Goal: Communication & Community: Answer question/provide support

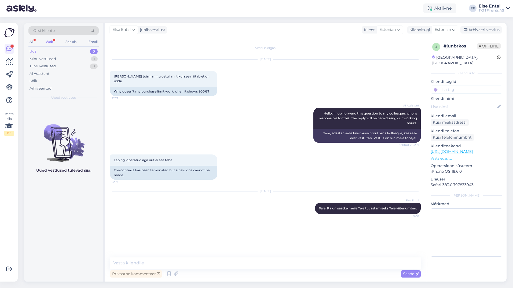
click at [51, 39] on div "Web" at bounding box center [50, 41] width 10 height 7
click at [44, 60] on div "Minu vestlused" at bounding box center [42, 58] width 27 height 5
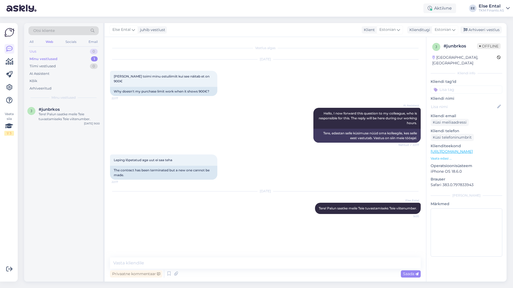
click at [33, 50] on div "Uus" at bounding box center [32, 51] width 7 height 5
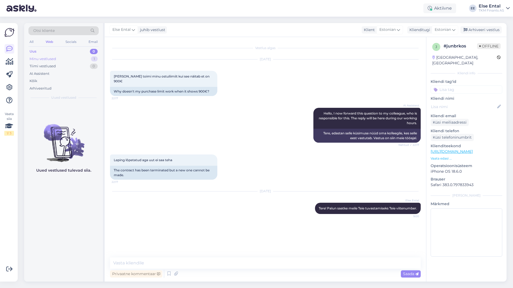
click at [57, 60] on div "Minu vestlused 1" at bounding box center [63, 59] width 70 height 8
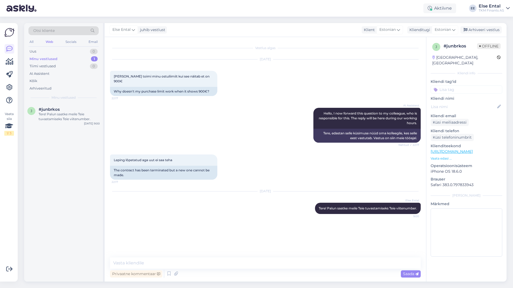
click at [472, 26] on div "Else Ental juhib vestlust Klient Estonian Klienditugi Estonian Arabic Belarusia…" at bounding box center [306, 30] width 402 height 14
click at [472, 31] on div "Arhiveeri vestlus" at bounding box center [480, 29] width 41 height 7
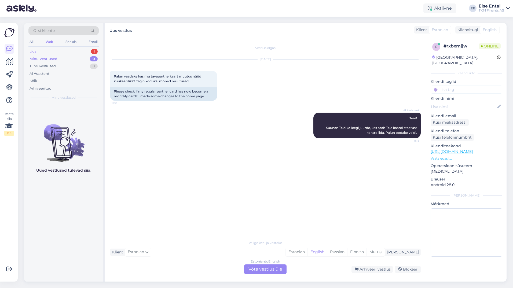
click at [65, 51] on div "Uus 1" at bounding box center [63, 52] width 70 height 8
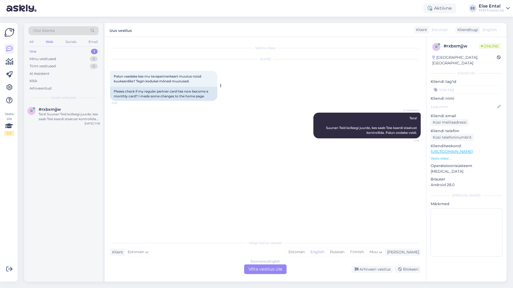
click at [175, 78] on span "Palun vaadake kas mu tavapartnerkaart muutus nüüd kuukaardiks? Tegin kodukal mõ…" at bounding box center [158, 78] width 88 height 9
click at [267, 269] on div "Estonian to English Võta vestlus üle" at bounding box center [265, 269] width 42 height 10
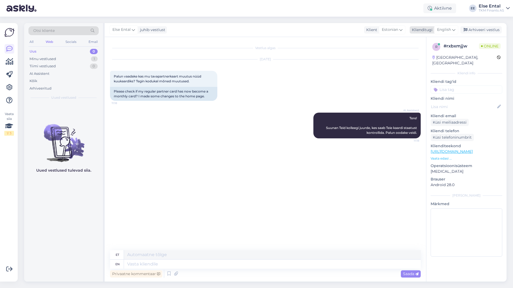
click at [442, 28] on span "English" at bounding box center [444, 30] width 14 height 6
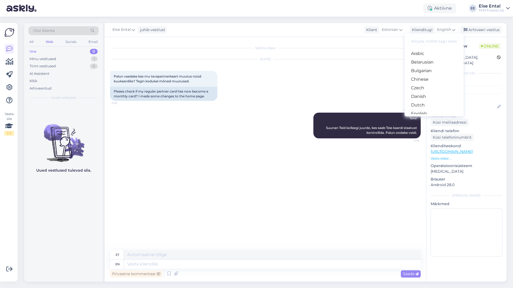
click at [426, 118] on link "Estonian" at bounding box center [433, 122] width 59 height 9
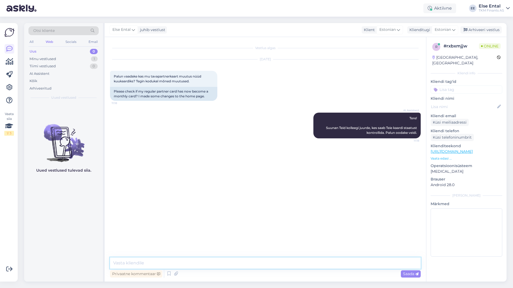
click at [184, 261] on textarea at bounding box center [265, 262] width 310 height 11
click at [176, 264] on textarea "Tere! Palun saatke meie Teie Partnerkaardi number." at bounding box center [265, 262] width 310 height 11
click at [162, 263] on textarea "Tere! Palun saatke meie Teie tuvastamiseks Teie Partnerkaardi number." at bounding box center [265, 262] width 310 height 11
type textarea "Tere! Palun saatke [PERSON_NAME] tuvastamiseks Teie Partnerkaardi number."
click at [406, 274] on span "Saada" at bounding box center [411, 273] width 16 height 5
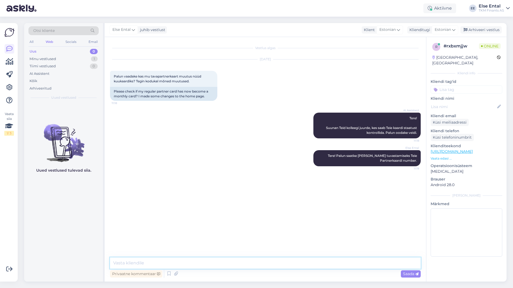
click at [158, 261] on textarea at bounding box center [265, 262] width 310 height 11
click at [240, 268] on textarea at bounding box center [265, 262] width 310 height 11
click at [144, 262] on textarea at bounding box center [265, 262] width 310 height 11
click at [245, 265] on textarea at bounding box center [265, 262] width 310 height 11
click at [215, 266] on textarea at bounding box center [265, 262] width 310 height 11
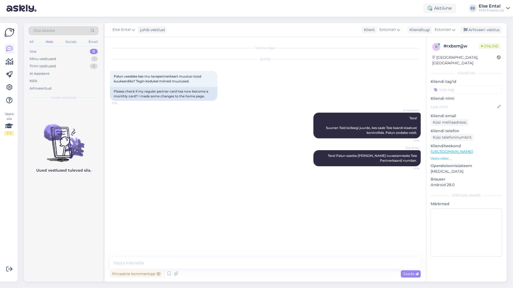
click at [265, 133] on div "AI Assistent Tere! Suunan Teid kolleegi juurde, kes saab Teie kaardi staatust k…" at bounding box center [265, 126] width 310 height 38
click at [155, 183] on span "[PERSON_NAME] 9233660045498574" at bounding box center [144, 183] width 60 height 4
copy div "9233660045498574 11:25"
click at [135, 265] on textarea at bounding box center [265, 262] width 310 height 11
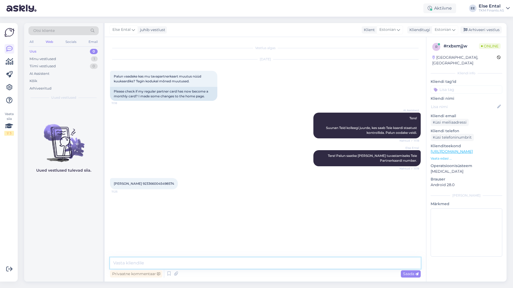
click at [141, 261] on textarea at bounding box center [265, 262] width 310 height 11
click at [179, 260] on textarea "Teil on 4 kehtivat osamakse" at bounding box center [265, 262] width 310 height 11
drag, startPoint x: 262, startPoint y: 262, endPoint x: 203, endPoint y: 262, distance: 59.5
click at [203, 262] on textarea "Teil on 4 kehtivat osamakselepingut, aga mitte ostulimiidi lepingut" at bounding box center [265, 262] width 310 height 11
click at [260, 264] on textarea "Teil on 4 kehtivat osamakselepingut, aga ostulimiidi lepingut ei ole" at bounding box center [265, 262] width 310 height 11
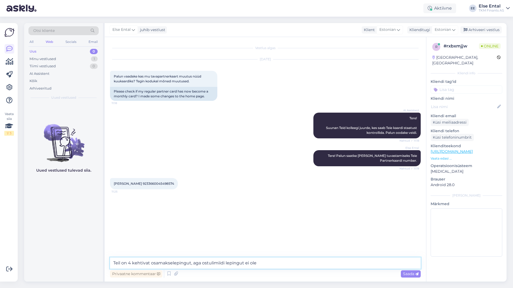
drag, startPoint x: 270, startPoint y: 264, endPoint x: 240, endPoint y: 262, distance: 30.3
click at [240, 262] on textarea "Teil on 4 kehtivat osamakselepingut, aga ostulimiidi lepingut ei ole" at bounding box center [265, 262] width 310 height 11
click at [129, 262] on textarea "Teil on 4 kehtivat osamakselepingut, aga ostulimiidi leping puudub." at bounding box center [265, 262] width 310 height 11
click at [271, 262] on textarea "Teil on neli kehtivat osamakselepingut, aga ostulimiidi leping puudub." at bounding box center [265, 262] width 310 height 11
type textarea "Teil on neli kehtivat osamakselepingut, aga ostulimiidi leping puudub."
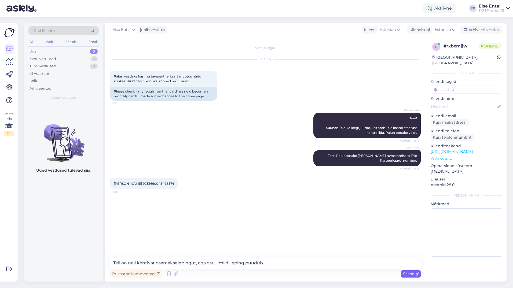
click at [403, 273] on span "Saada" at bounding box center [411, 273] width 16 height 5
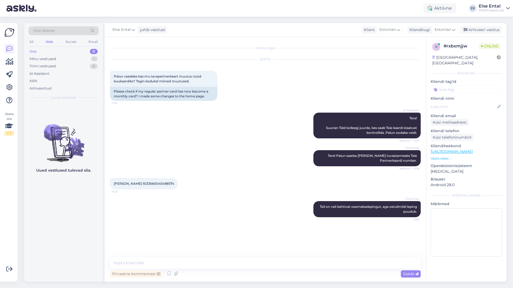
click at [147, 237] on div "Vestlus algas [DATE] Palun vaadake kas mu tavapartnerkaart muutus nüüd kuukaard…" at bounding box center [267, 147] width 315 height 210
click at [148, 259] on textarea at bounding box center [265, 262] width 310 height 11
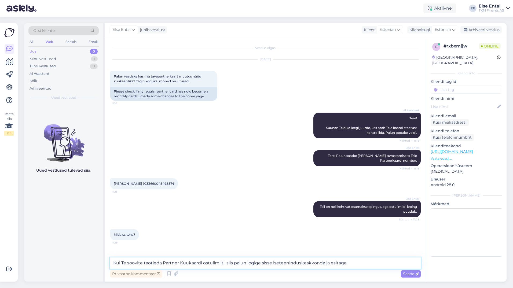
click at [349, 265] on textarea "Kui Te soovite taotleda Partner Kuukaardi ostulimiiti, siis palun logige sisse …" at bounding box center [265, 262] width 310 height 11
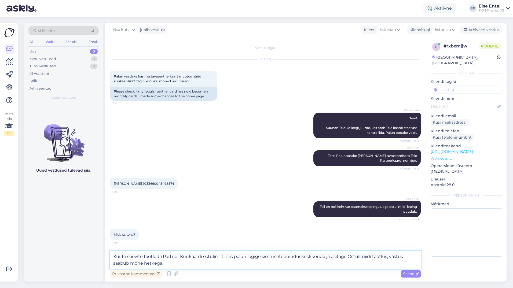
click at [174, 264] on textarea "Kui Te soovite taotleda Partner Kuukaardi ostulimiiti, siis palun logige sisse …" at bounding box center [265, 260] width 310 height 18
type textarea "Kui Te soovite taotleda Partner Kuukaardi ostulimiiti, siis palun logige sisse …"
click at [406, 275] on span "Saada" at bounding box center [411, 273] width 16 height 5
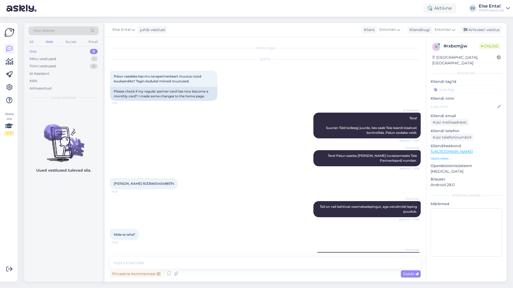
scroll to position [26, 0]
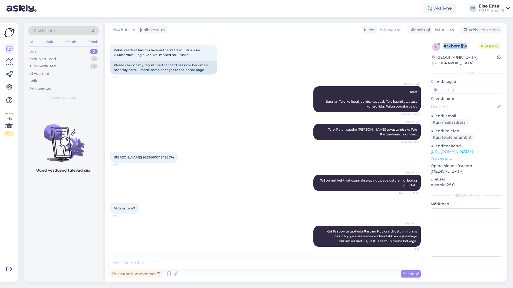
drag, startPoint x: 469, startPoint y: 46, endPoint x: 442, endPoint y: 46, distance: 27.1
click at [442, 46] on div "r # rxbxmjjw Online" at bounding box center [466, 47] width 68 height 8
copy div "# rxbxmjjw"
click at [265, 264] on textarea at bounding box center [265, 262] width 310 height 11
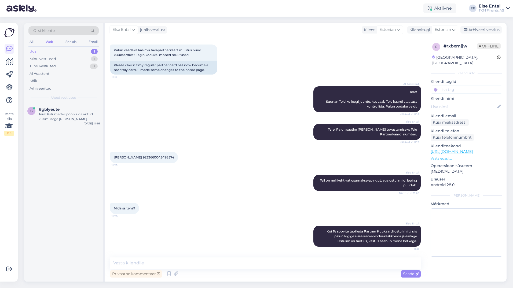
click at [40, 50] on div "Uus 1" at bounding box center [63, 52] width 70 height 8
click at [33, 50] on div "Uus" at bounding box center [32, 51] width 7 height 5
click at [55, 119] on div "Tere! Palume Teil pöörduda antud küsimusega [PERSON_NAME] infoletti, [PERSON_NA…" at bounding box center [69, 117] width 61 height 10
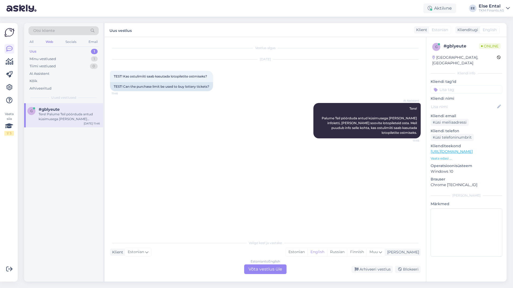
click at [259, 267] on div "Estonian to English Võta vestlus üle" at bounding box center [265, 269] width 42 height 10
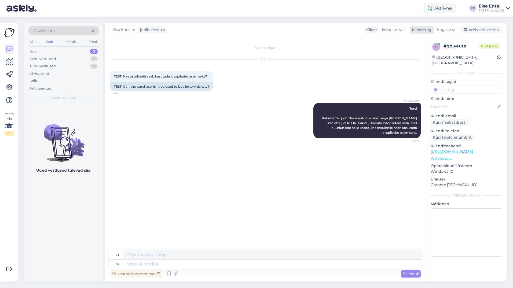
click at [443, 31] on span "English" at bounding box center [444, 30] width 14 height 6
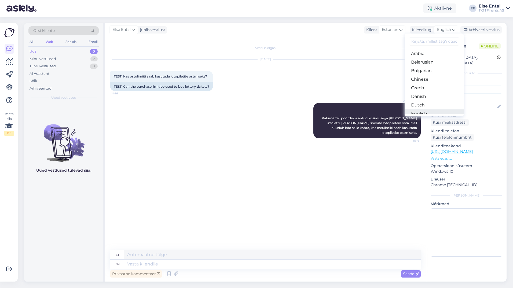
click at [423, 109] on link "English" at bounding box center [433, 113] width 59 height 9
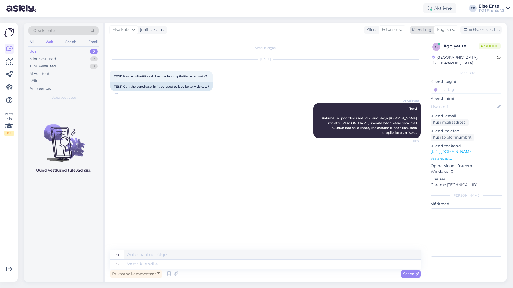
click at [444, 31] on span "English" at bounding box center [444, 30] width 14 height 6
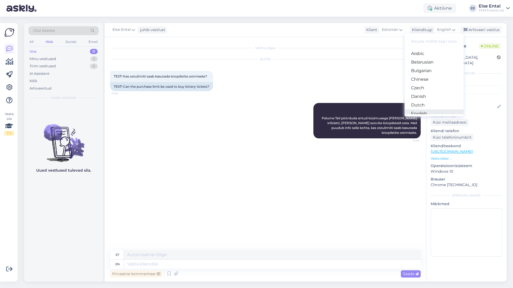
click at [435, 109] on link "English" at bounding box center [433, 113] width 59 height 9
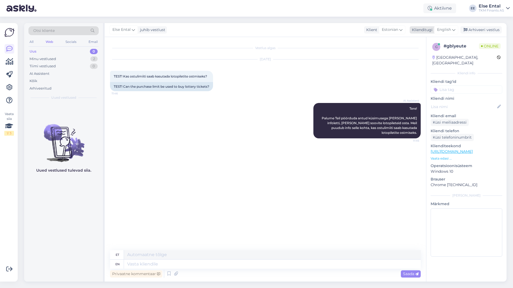
click at [443, 29] on span "English" at bounding box center [444, 30] width 14 height 6
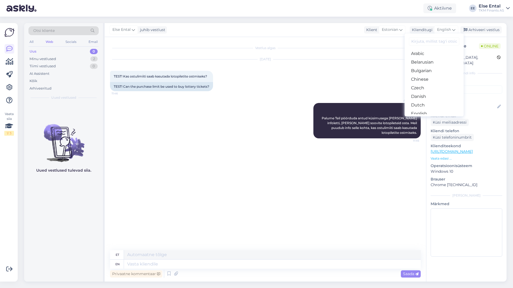
click at [427, 118] on link "Estonian" at bounding box center [433, 122] width 59 height 9
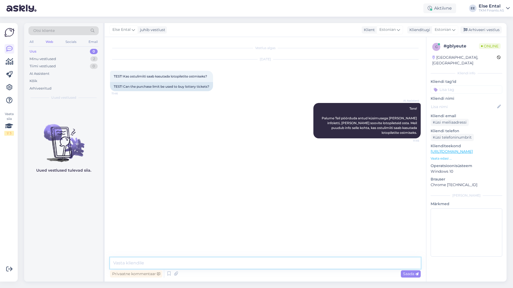
click at [163, 261] on textarea at bounding box center [265, 262] width 310 height 11
type textarea "Test vastus."
click at [413, 275] on span "Saada" at bounding box center [411, 273] width 16 height 5
click at [33, 57] on div "Minu vestlused" at bounding box center [42, 58] width 27 height 5
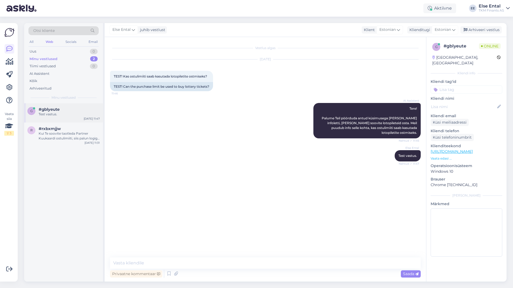
click at [56, 110] on span "#gblyeute" at bounding box center [49, 109] width 21 height 5
click at [483, 31] on div "Arhiveeri vestlus" at bounding box center [480, 29] width 41 height 7
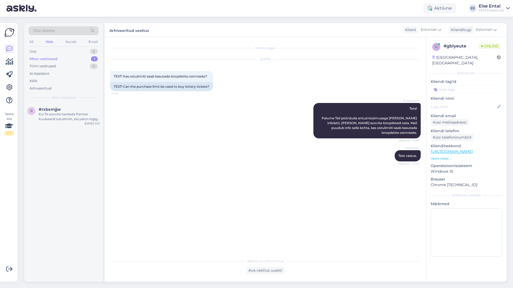
click at [60, 56] on div "Minu vestlused 1" at bounding box center [63, 59] width 70 height 8
click at [51, 116] on div "Kui Te soovite taotleda Partner Kuukaardi ostulimiiti, siis palun logige sisse …" at bounding box center [69, 117] width 61 height 10
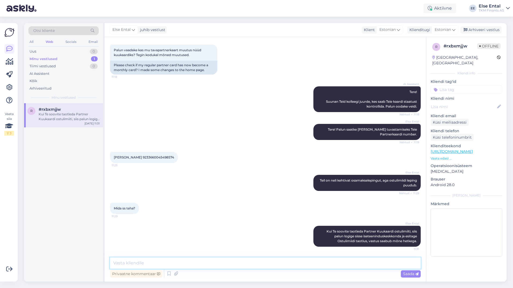
click at [143, 262] on textarea at bounding box center [265, 262] width 310 height 11
click at [189, 259] on textarea at bounding box center [265, 262] width 310 height 11
click at [431, 9] on div at bounding box center [431, 10] width 2 height 2
click at [407, 32] on button "15 minutit" at bounding box center [407, 33] width 23 height 6
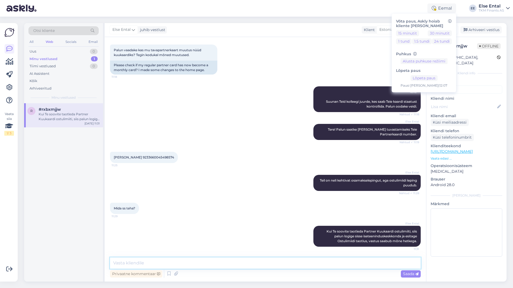
click at [273, 267] on textarea at bounding box center [265, 262] width 310 height 11
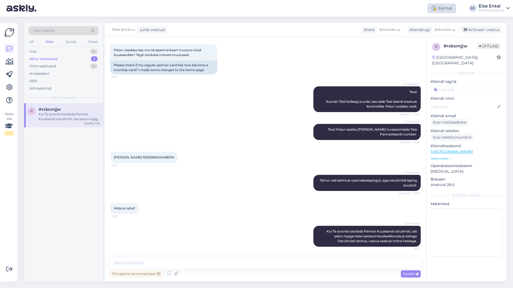
click at [443, 8] on div "Eemal" at bounding box center [441, 8] width 29 height 10
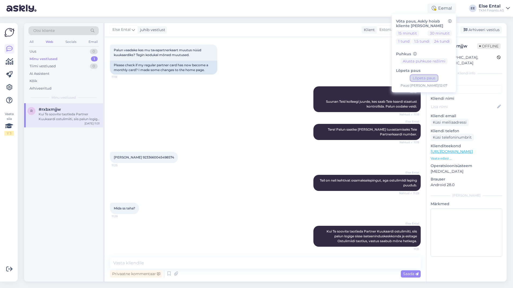
click at [423, 78] on button "Lõpeta paus" at bounding box center [423, 78] width 27 height 6
click at [42, 177] on div "r #rxbxmjjw Kui Te soovite taotleda Partner Kuukaardi ostulimiiti, siis palun l…" at bounding box center [63, 192] width 79 height 178
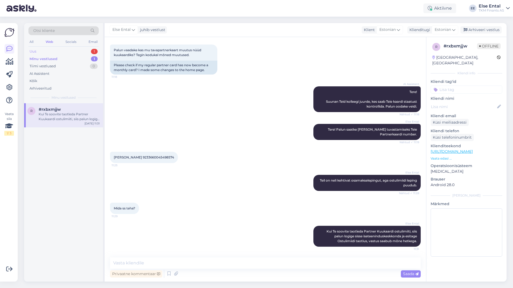
click at [43, 52] on div "Uus 1" at bounding box center [63, 52] width 70 height 8
click at [48, 116] on div "Palun oodake, ma suunan Teie küsimuse edasi kolleegile, kes oskab Teid viitenum…" at bounding box center [69, 117] width 61 height 10
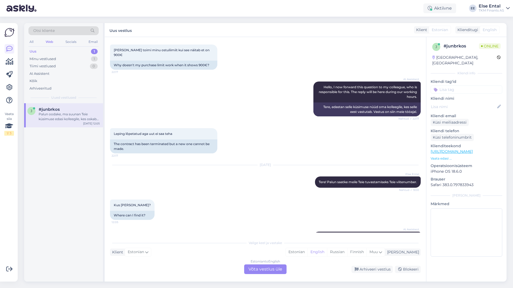
scroll to position [47, 0]
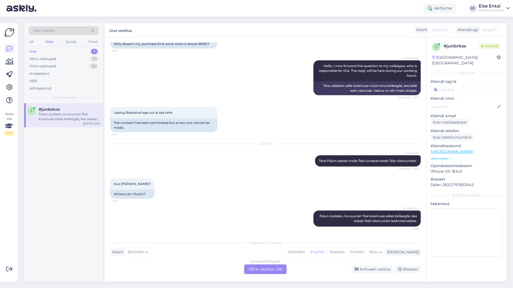
click at [264, 270] on div "Estonian to English Võta vestlus üle" at bounding box center [265, 269] width 42 height 10
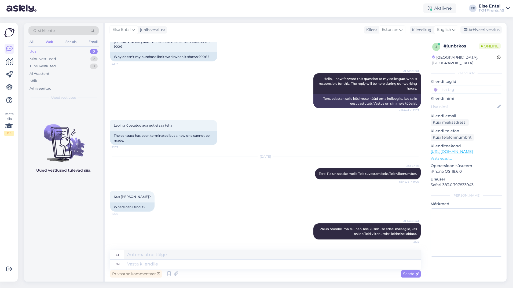
scroll to position [0, 0]
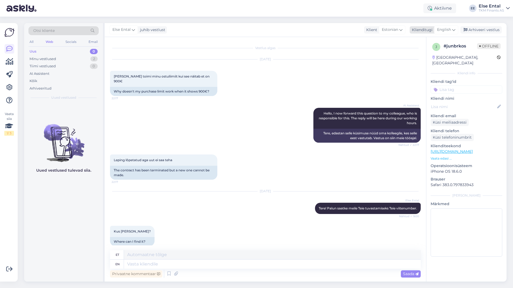
click at [447, 29] on span "English" at bounding box center [444, 30] width 14 height 6
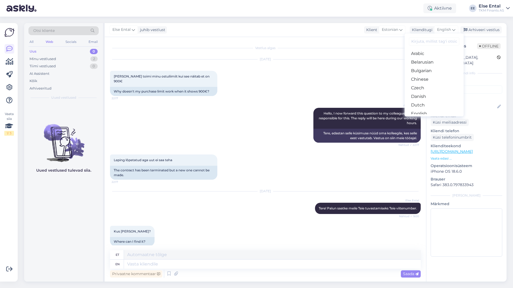
click at [423, 118] on link "Estonian" at bounding box center [433, 122] width 59 height 9
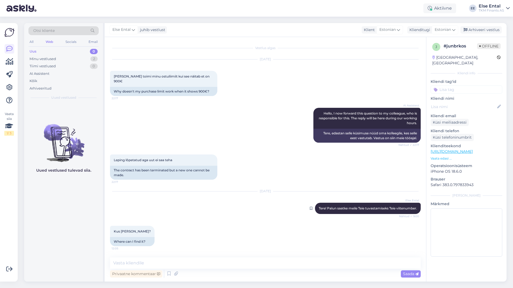
scroll to position [27, 0]
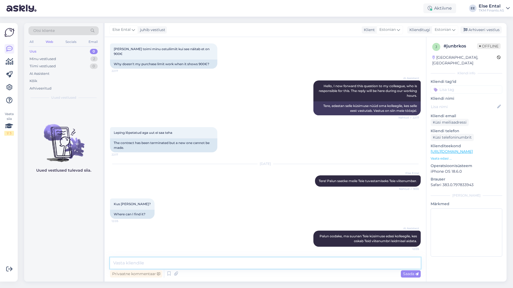
click at [217, 266] on textarea at bounding box center [265, 262] width 310 height 11
click at [184, 262] on textarea "Viitenumber on leitav nii lepingult, arvetelt kui ka Partnerkaardi iseteenindus…" at bounding box center [265, 262] width 310 height 11
type textarea "Viitenumber on leitav nii lepingult, arvetelt kui ka Partnerkaardi iseteenindus…"
click at [410, 274] on span "Saada" at bounding box center [411, 273] width 16 height 5
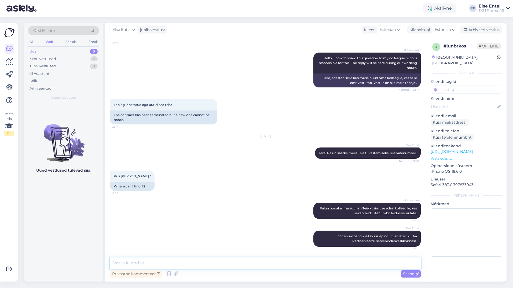
click at [179, 264] on textarea at bounding box center [265, 262] width 310 height 11
click at [207, 267] on textarea at bounding box center [265, 262] width 310 height 11
click at [167, 261] on textarea at bounding box center [265, 262] width 310 height 11
click at [75, 251] on div "Uued vestlused tulevad siia." at bounding box center [63, 192] width 79 height 178
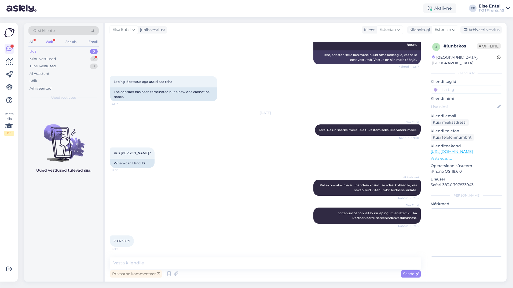
click at [122, 242] on span "709735621" at bounding box center [122, 241] width 16 height 4
copy div "709735621 12:19"
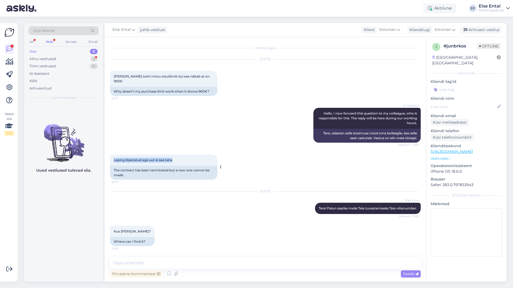
drag, startPoint x: 180, startPoint y: 157, endPoint x: 114, endPoint y: 157, distance: 66.2
click at [114, 157] on div "Leping lõpetatud aga uut ei saa teha 22:17" at bounding box center [163, 159] width 107 height 11
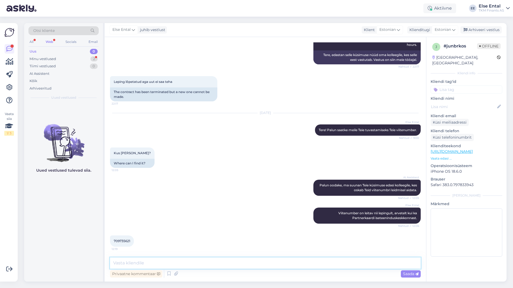
click at [159, 261] on textarea at bounding box center [265, 262] width 310 height 11
click at [130, 261] on textarea at bounding box center [265, 262] width 310 height 11
click at [136, 261] on textarea at bounding box center [265, 262] width 310 height 11
paste textarea "Ostulimiidist keeldumise põhjuseks võib olla, et Teie krediidihinnang ostulimii…"
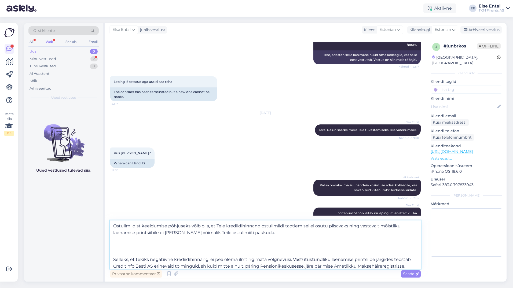
scroll to position [13, 0]
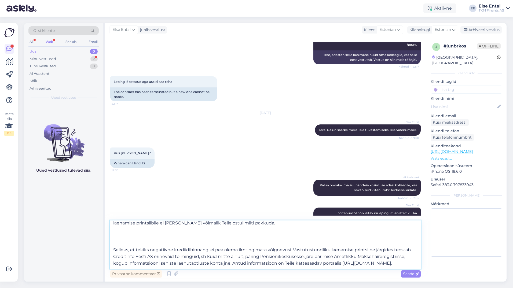
click at [127, 241] on textarea "Ostulimiidist keeldumise põhjuseks võib olla, et Teie krediidihinnang ostulimii…" at bounding box center [265, 244] width 310 height 48
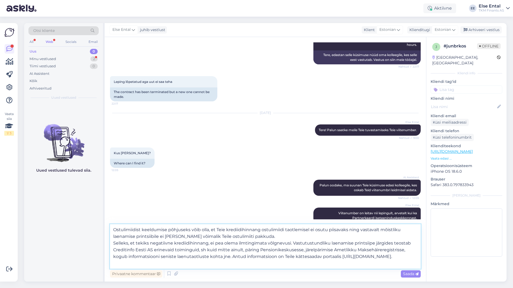
scroll to position [0, 0]
click at [260, 235] on textarea "Ostulimiidist keeldumise põhjuseks võib olla, et Teie krediidihinnang ostulimii…" at bounding box center [265, 246] width 310 height 45
click at [214, 236] on textarea "Ostulimiidist keeldumise põhjuseks võib olla, et Teie krediidihinnang ostulimii…" at bounding box center [265, 246] width 310 height 45
click at [266, 233] on textarea "Ostulimiidist keeldumise põhjuseks võib olla, et Teie krediidihinnang ostulimii…" at bounding box center [265, 246] width 310 height 45
click at [265, 239] on textarea "Ostulimiidist keeldumise põhjuseks võib olla, et Teie krediidihinnang ostulimii…" at bounding box center [265, 246] width 310 height 45
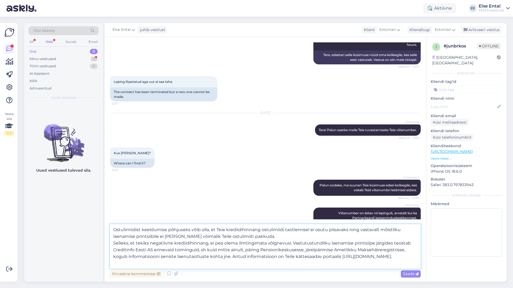
click at [264, 237] on textarea "Ostulimiidist keeldumise põhjuseks võib olla, et Teie krediidihinnang ostulimii…" at bounding box center [265, 246] width 310 height 45
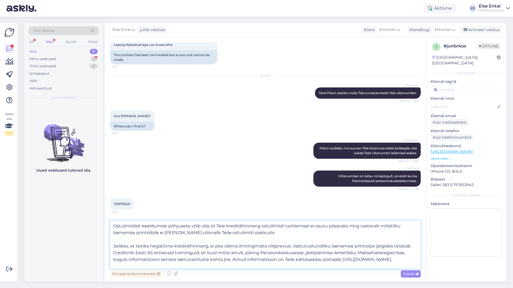
scroll to position [3, 0]
click at [258, 264] on textarea "Ostulimiidist keeldumise põhjuseks võib olla, et Teie krediidihinnang ostulimii…" at bounding box center [265, 244] width 310 height 48
paste textarea "Näitena võib negatiivne krediidiskoor võib tekkida ka juhul, kui on nt. hiljuti…"
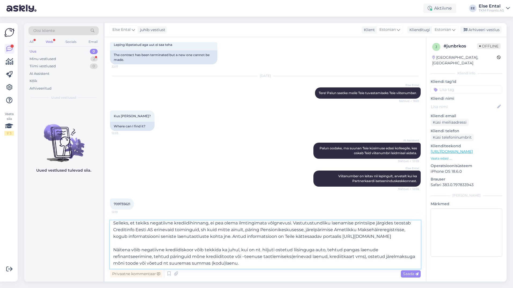
scroll to position [30, 0]
drag, startPoint x: 203, startPoint y: 250, endPoint x: 205, endPoint y: 252, distance: 3.1
click at [204, 250] on textarea "Ostulimiidist keeldumise põhjuseks võib olla, et Teie krediidihinnang ostulimii…" at bounding box center [265, 244] width 310 height 48
click at [203, 251] on textarea "Ostulimiidist keeldumise põhjuseks võib olla, et Teie krediidihinnang ostulimii…" at bounding box center [265, 244] width 310 height 48
click at [249, 255] on textarea "Ostulimiidist keeldumise põhjuseks võib olla, et Teie krediidihinnang ostulimii…" at bounding box center [265, 244] width 310 height 48
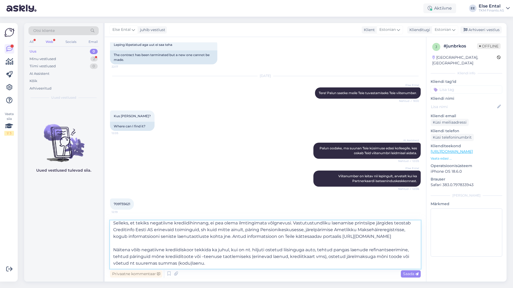
click at [227, 263] on textarea "Ostulimiidist keeldumise põhjuseks võib olla, et Teie krediidihinnang ostulimii…" at bounding box center [265, 244] width 310 height 48
click at [225, 267] on textarea "Ostulimiidist keeldumise põhjuseks võib olla, et Teie krediidihinnang ostulimii…" at bounding box center [265, 244] width 310 height 48
type textarea "Ostulimiidist keeldumise põhjuseks võib olla, et Teie krediidihinnang ostulimii…"
click at [409, 275] on span "Saada" at bounding box center [411, 273] width 16 height 5
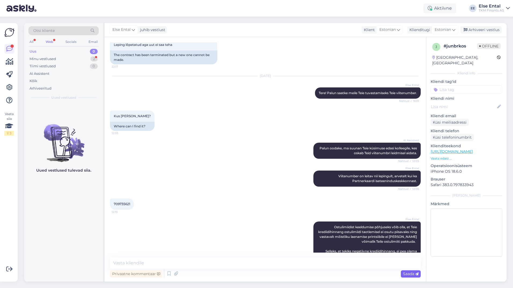
scroll to position [0, 0]
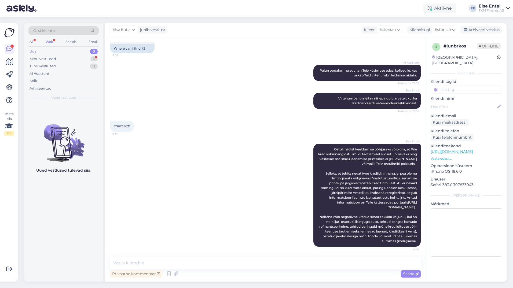
click at [30, 50] on div "Uus" at bounding box center [32, 51] width 7 height 5
click at [44, 67] on div "Tiimi vestlused" at bounding box center [42, 66] width 26 height 5
click at [43, 61] on div "Minu vestlused" at bounding box center [42, 58] width 27 height 5
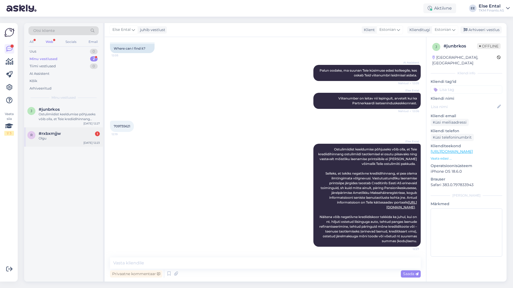
click at [60, 140] on div "Olgu" at bounding box center [69, 138] width 61 height 5
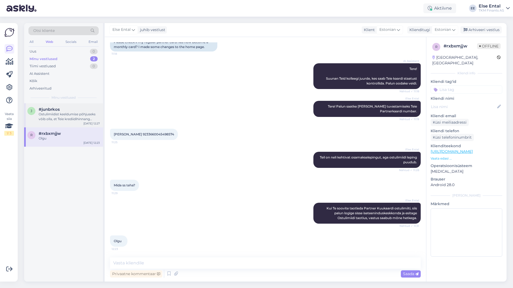
click at [49, 106] on div "j #junbrkos Ostulimiidist keeldumise põhjuseks võib olla, et Teie krediidihinna…" at bounding box center [63, 115] width 79 height 24
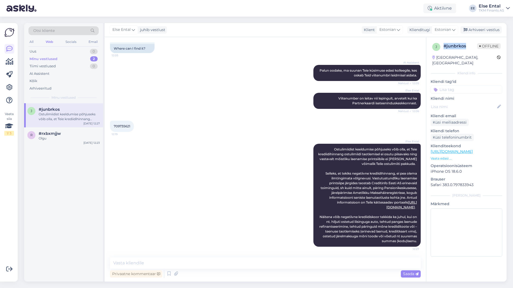
drag, startPoint x: 466, startPoint y: 47, endPoint x: 444, endPoint y: 48, distance: 22.3
click at [444, 48] on div "# junbrkos" at bounding box center [460, 46] width 34 height 6
copy div "# junbrkos"
click at [59, 133] on span "#rxbxmjjw" at bounding box center [50, 133] width 22 height 5
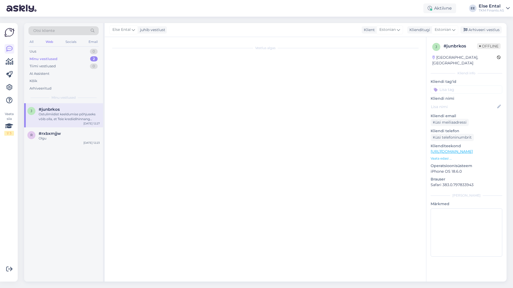
scroll to position [49, 0]
